Goal: Find specific page/section: Find specific page/section

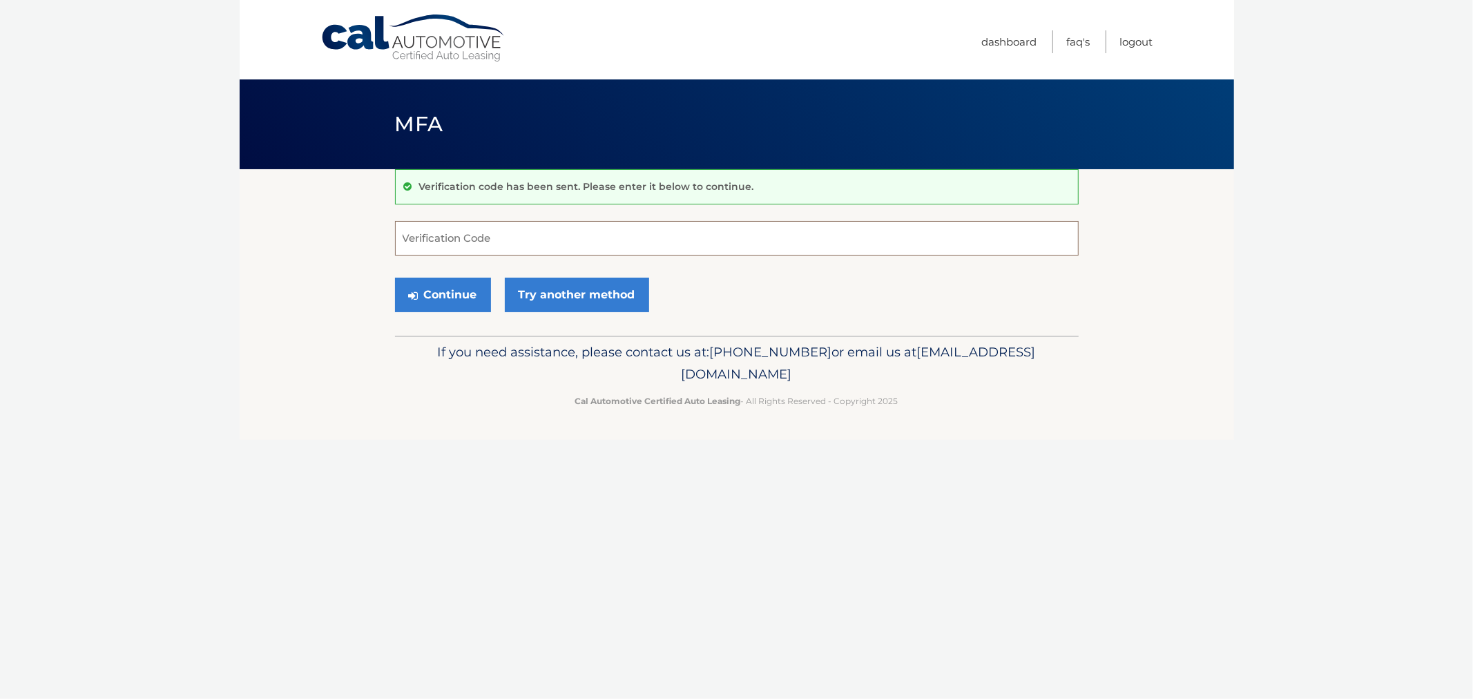
click at [518, 233] on input "Verification Code" at bounding box center [737, 238] width 684 height 35
type input "310440"
click at [395, 278] on button "Continue" at bounding box center [443, 295] width 96 height 35
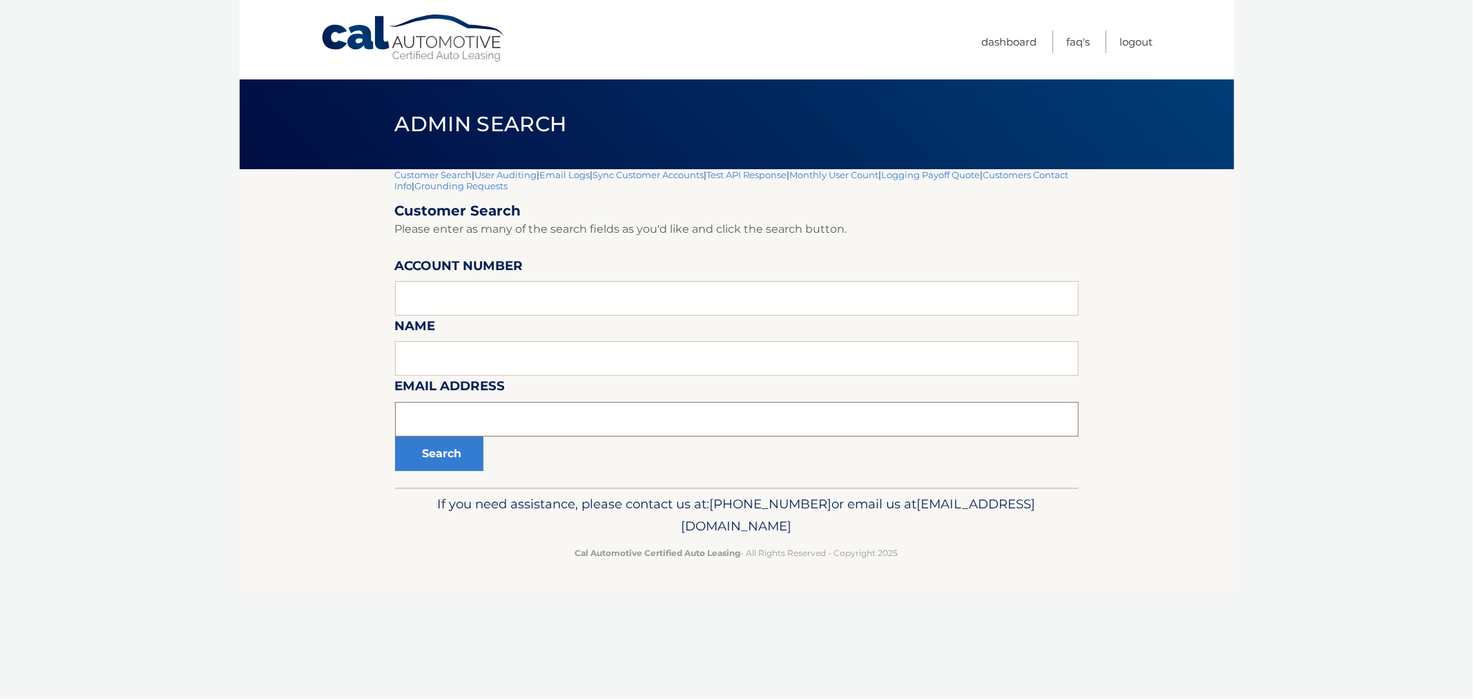
click at [461, 404] on input "text" at bounding box center [737, 419] width 684 height 35
click at [453, 287] on input "text" at bounding box center [737, 298] width 684 height 35
paste input "44455631031"
type input "44455631031"
click at [438, 438] on button "Search" at bounding box center [439, 453] width 88 height 35
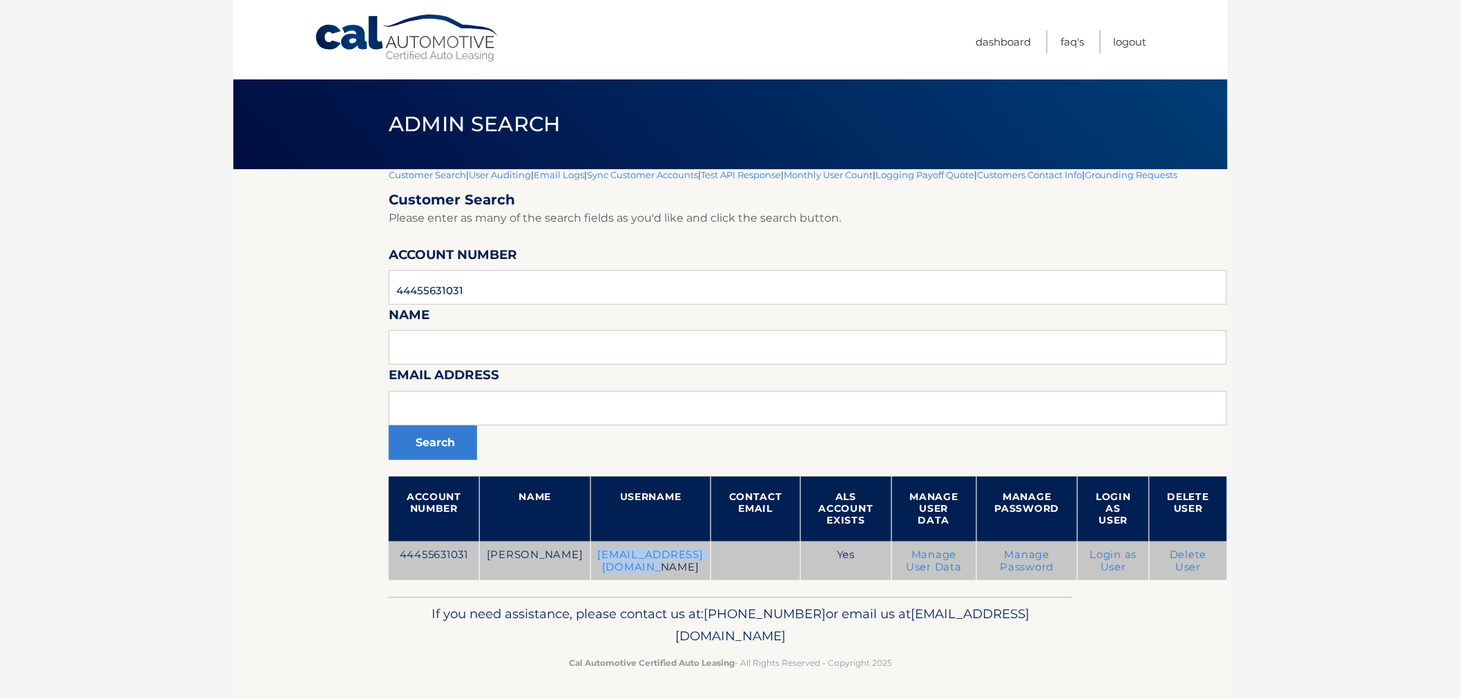
drag, startPoint x: 554, startPoint y: 559, endPoint x: 699, endPoint y: 568, distance: 145.2
click at [699, 568] on td "marielcavalie@gmail.com" at bounding box center [650, 560] width 120 height 39
copy td "marielcavalie@gmail.com"
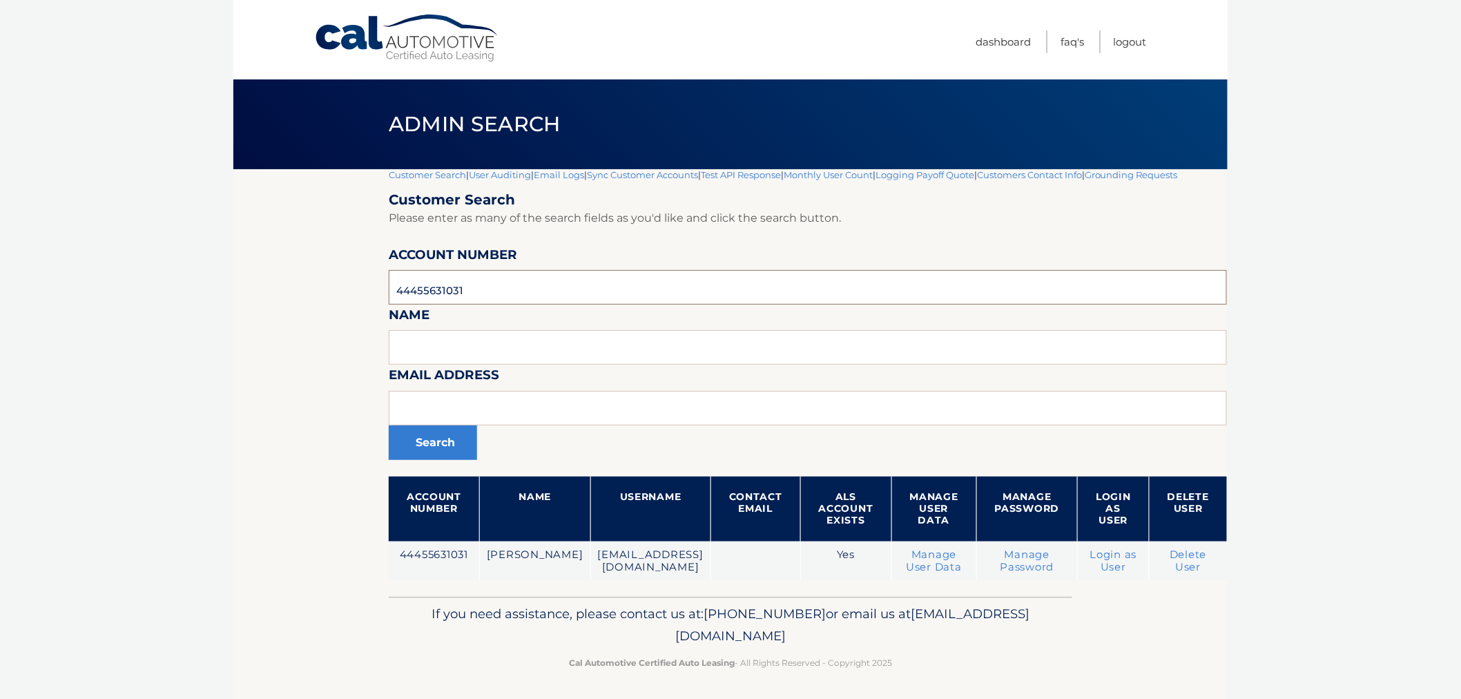
click at [519, 299] on input "44455631031" at bounding box center [808, 287] width 838 height 35
paste input "6029275"
type input "44456029275"
click at [456, 425] on button "Search" at bounding box center [433, 442] width 88 height 35
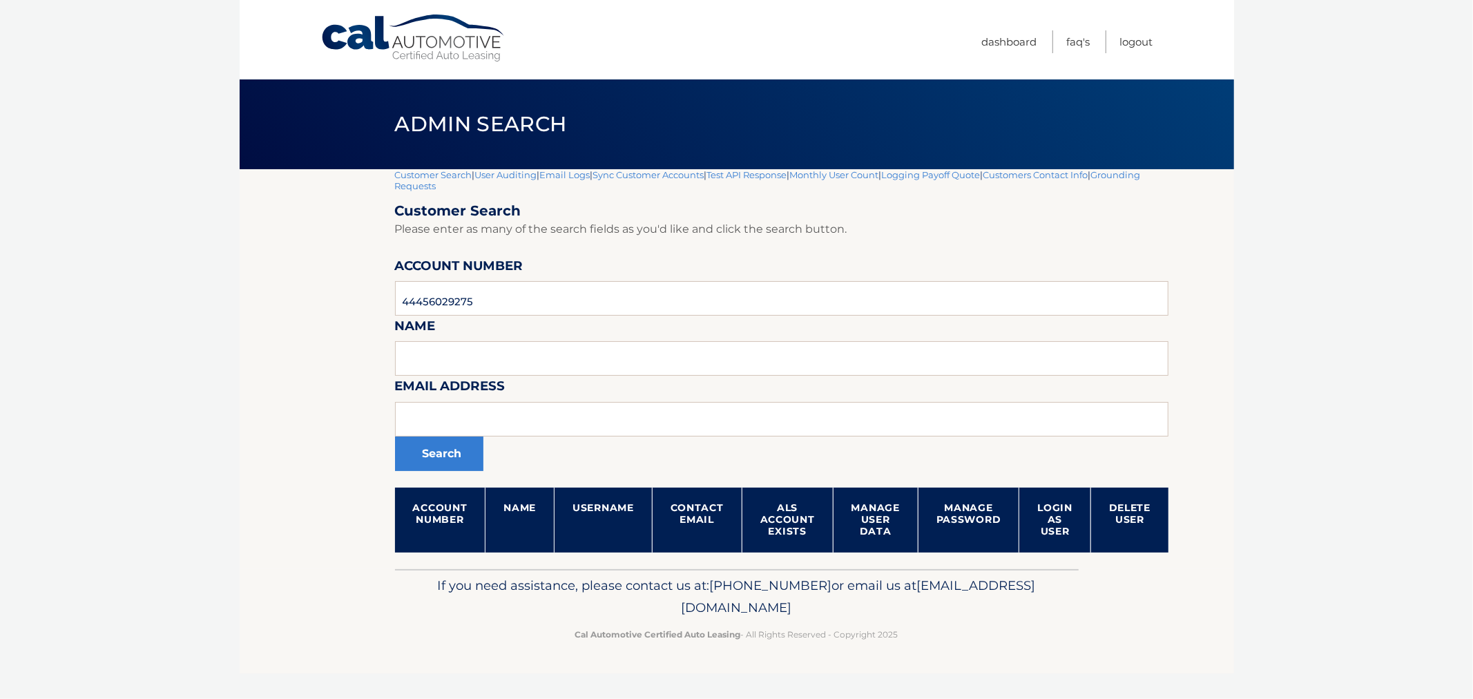
click at [406, 169] on link "Customer Search" at bounding box center [433, 174] width 77 height 11
